Goal: Information Seeking & Learning: Learn about a topic

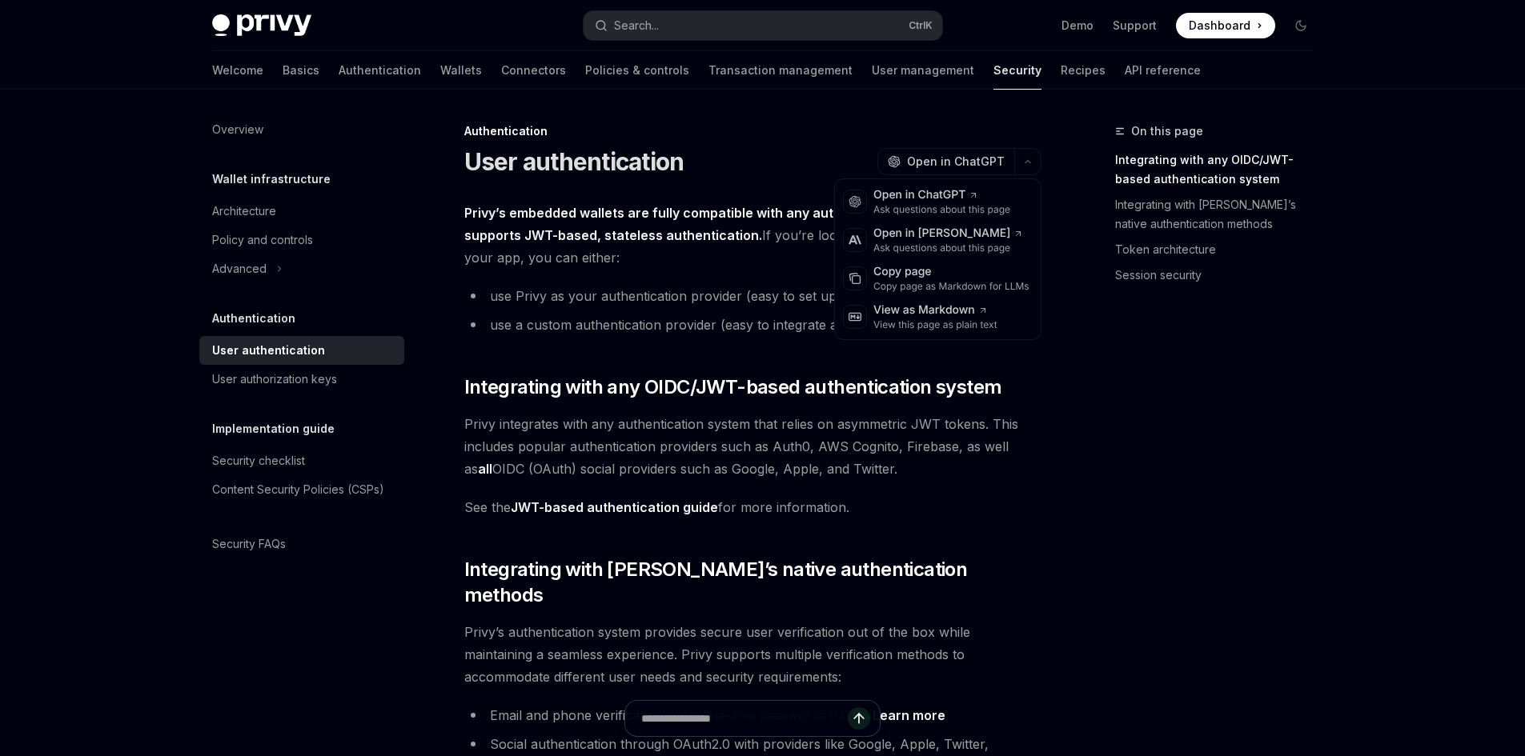
click at [1019, 158] on button "button" at bounding box center [1027, 161] width 27 height 27
type textarea "*"
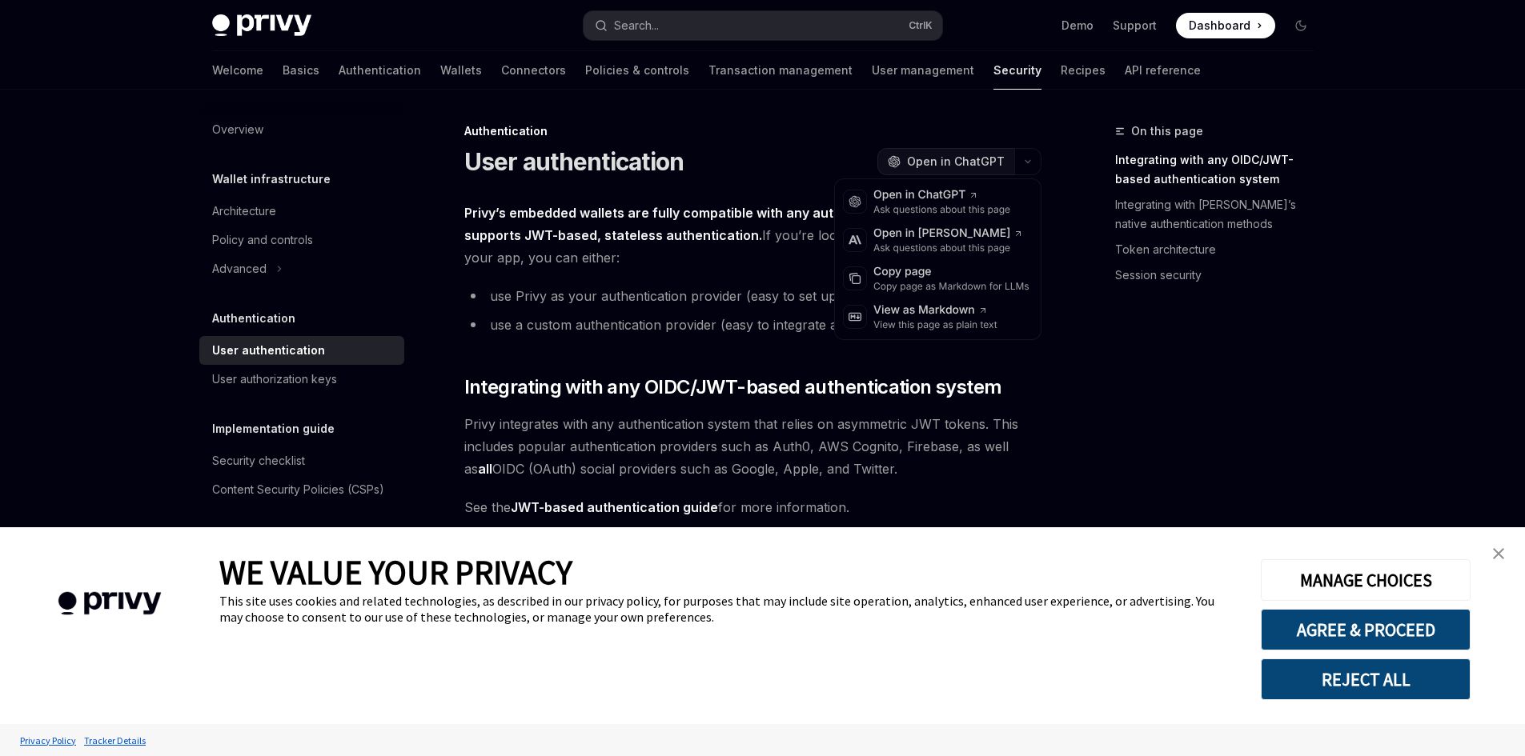
click at [981, 157] on span "Open in ChatGPT" at bounding box center [956, 162] width 98 height 16
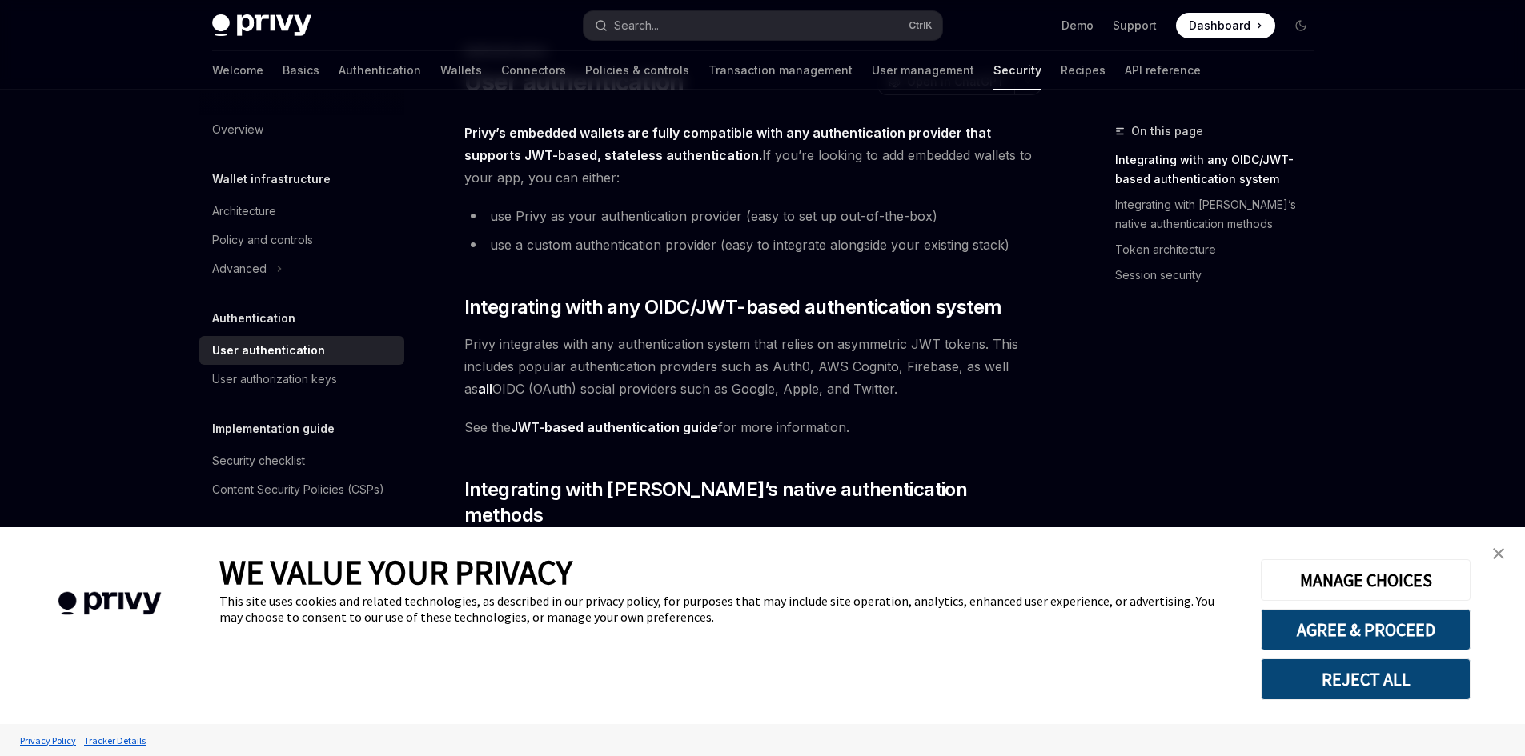
scroll to position [160, 0]
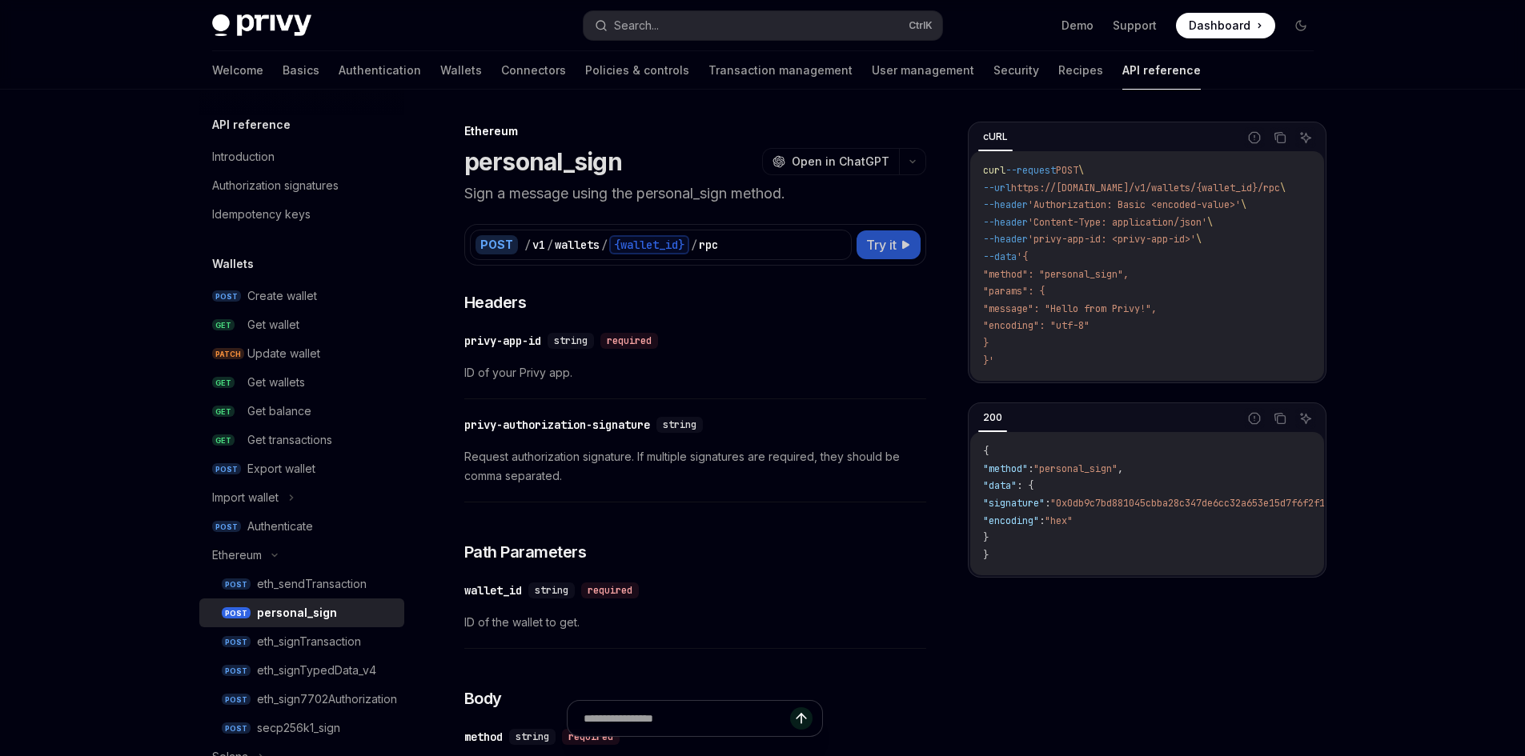
type textarea "*"
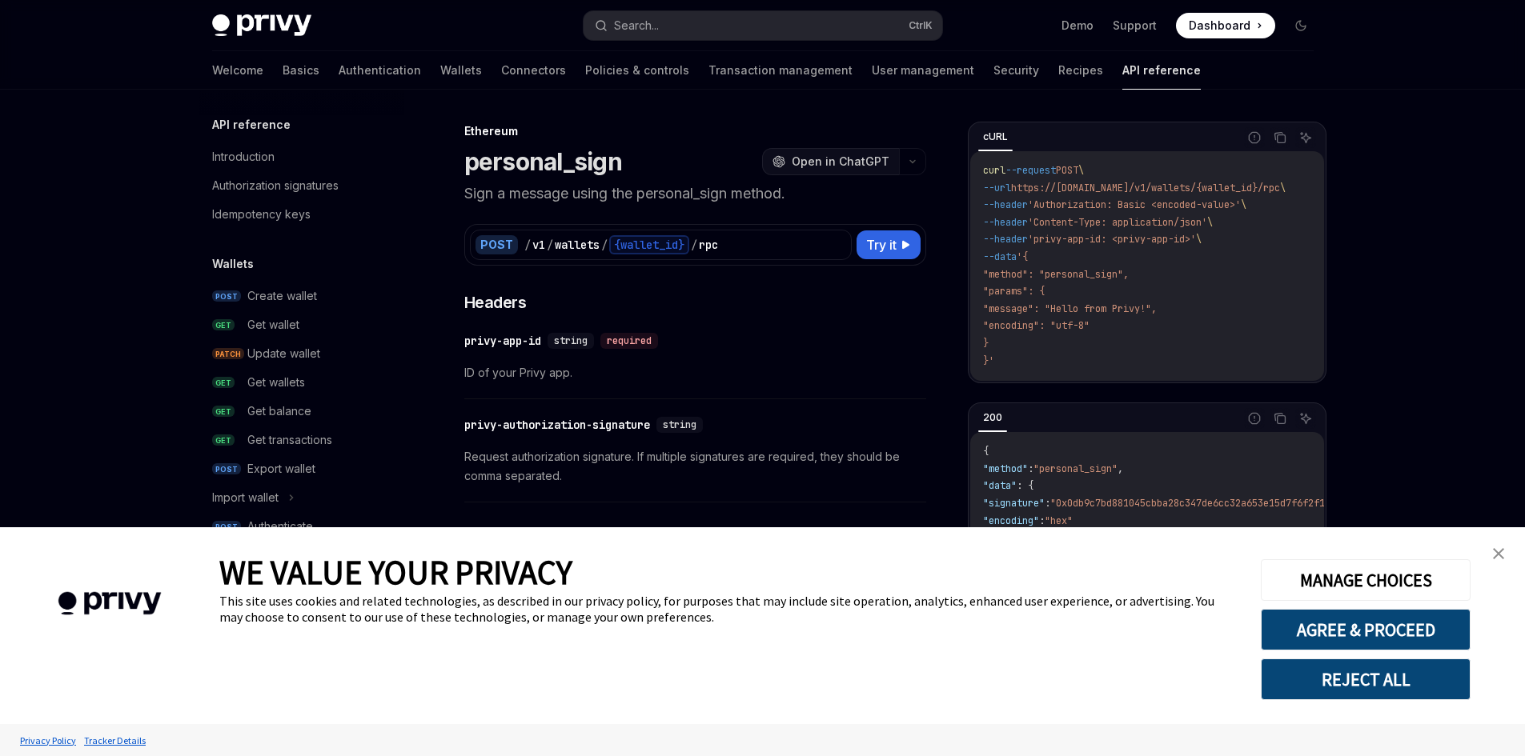
click at [860, 163] on span "Open in ChatGPT" at bounding box center [840, 162] width 98 height 16
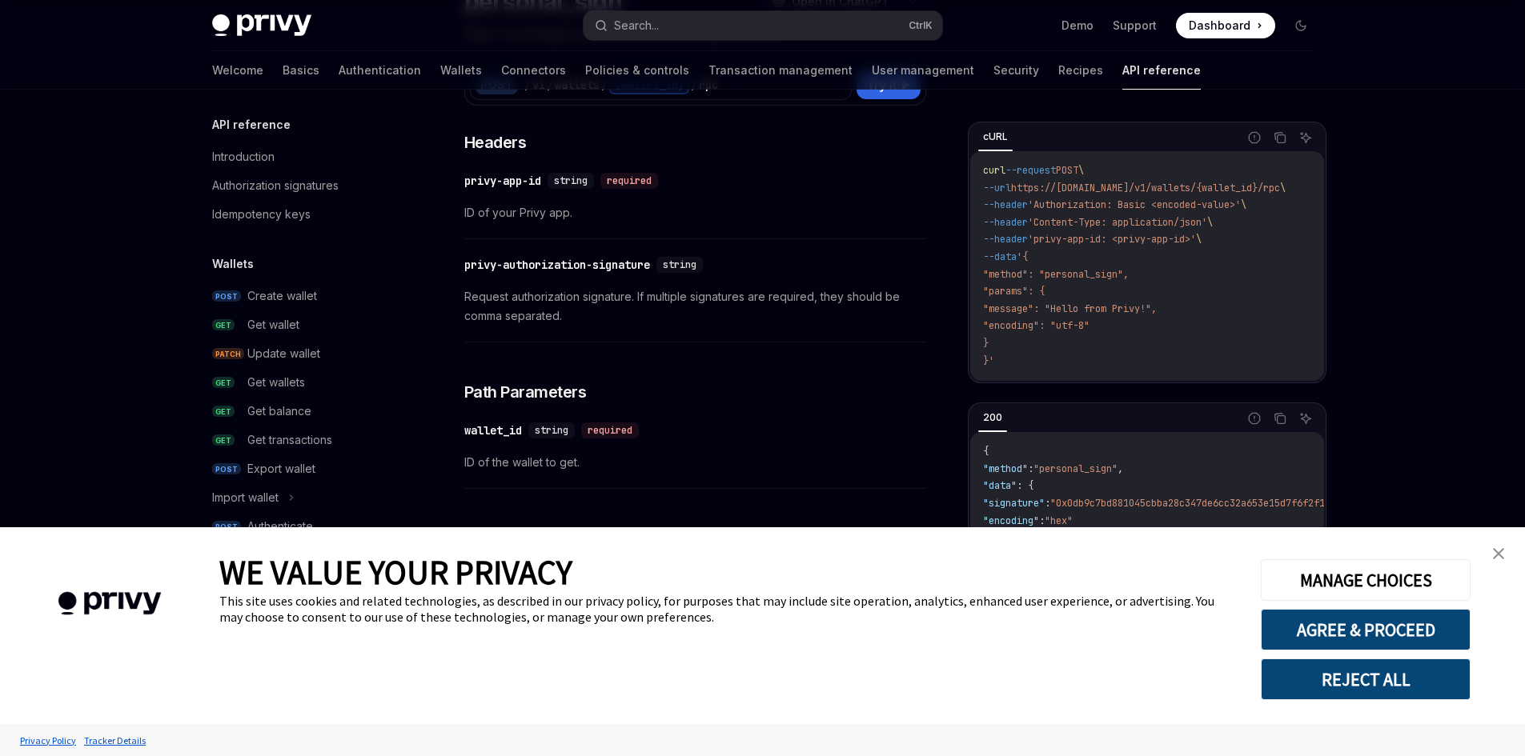
click at [1488, 550] on link "close banner" at bounding box center [1498, 554] width 32 height 32
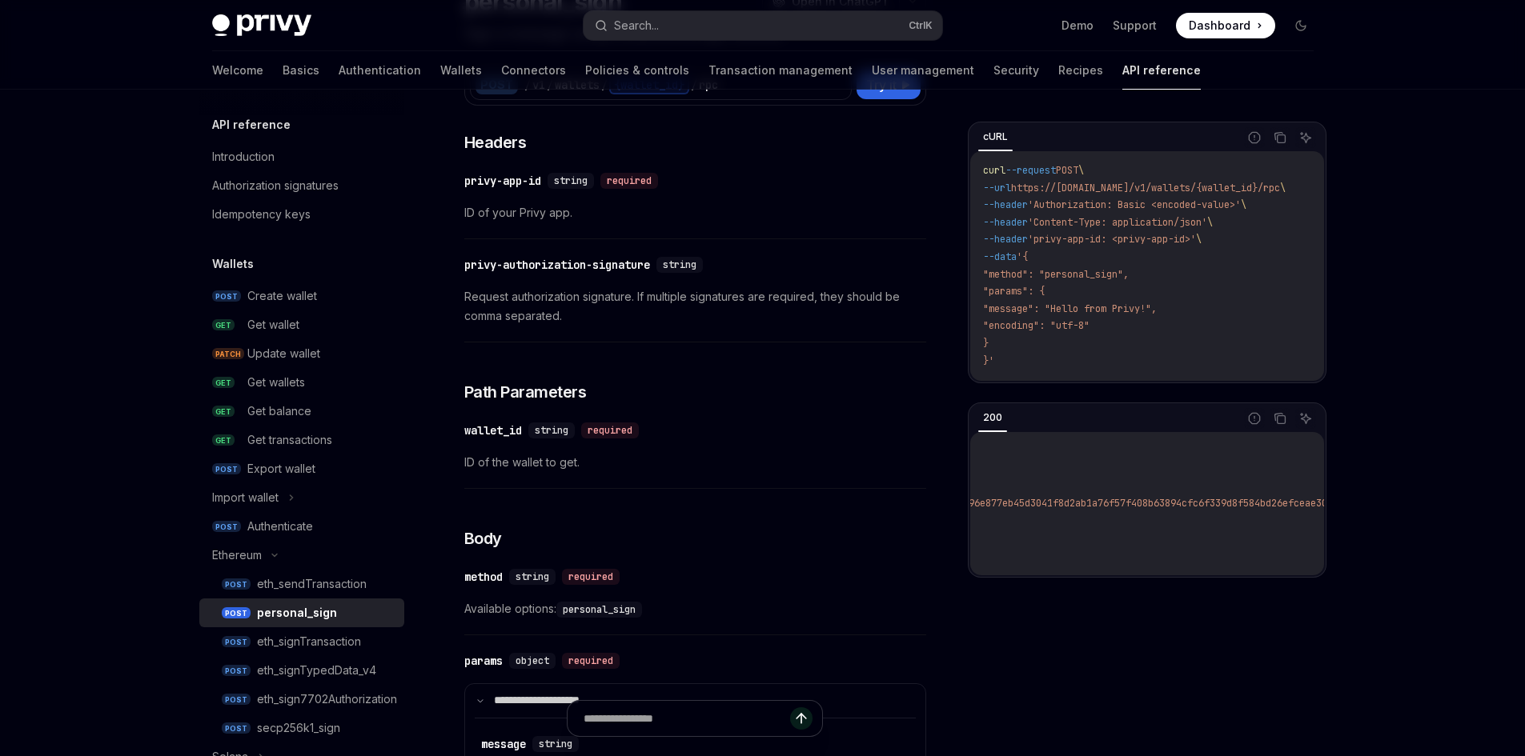
scroll to position [0, 573]
